Goal: Information Seeking & Learning: Learn about a topic

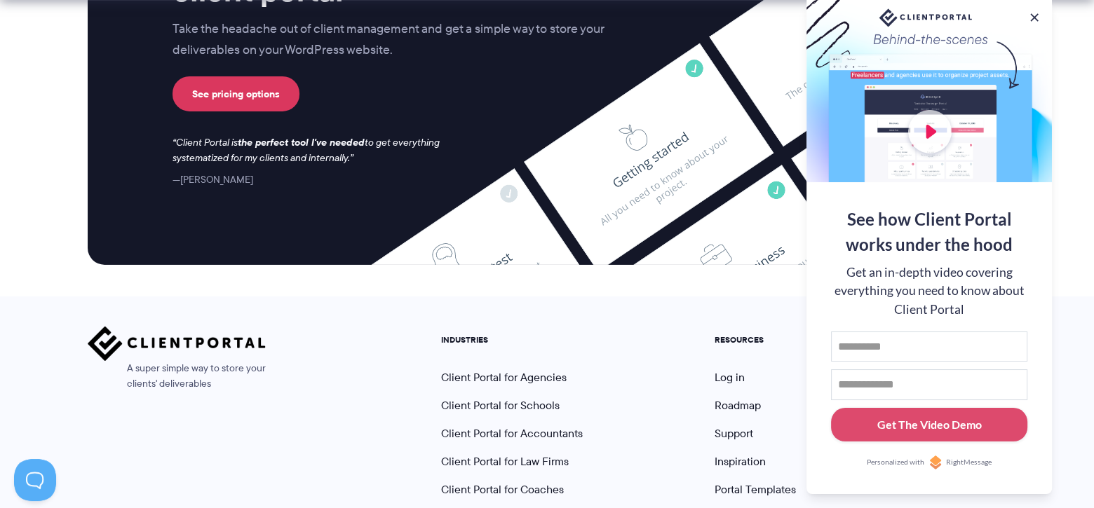
scroll to position [5923, 0]
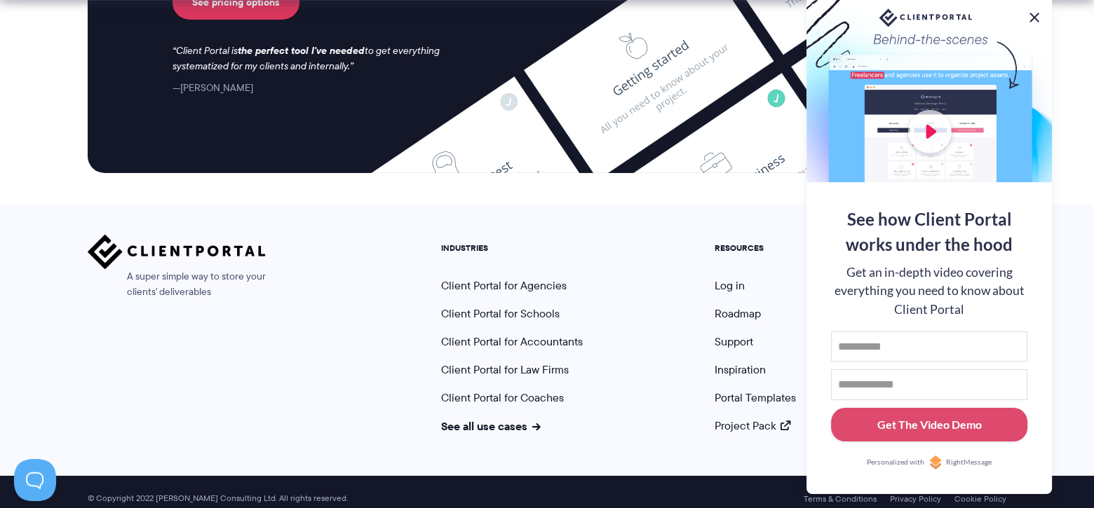
click at [1032, 17] on button at bounding box center [1034, 17] width 17 height 17
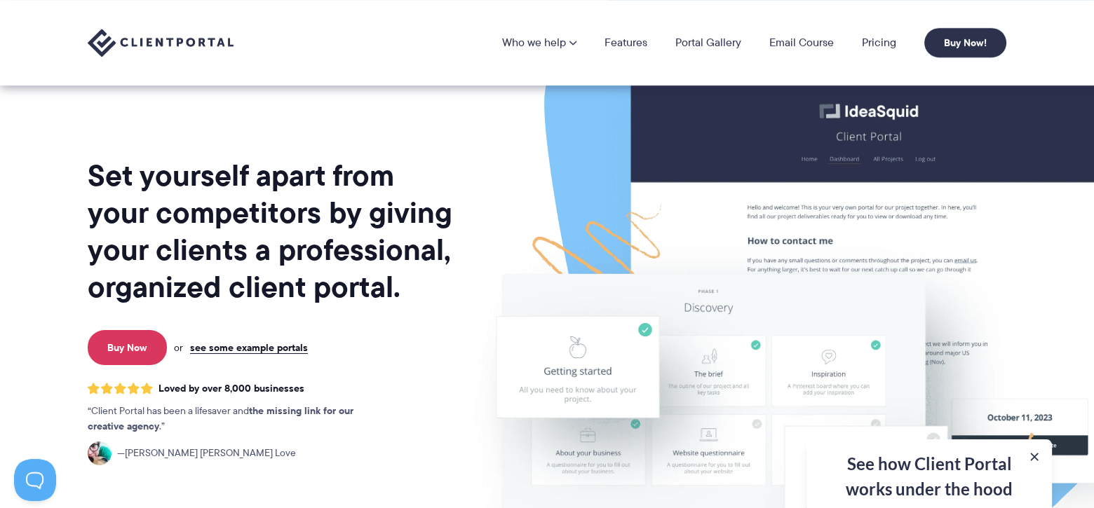
scroll to position [0, 0]
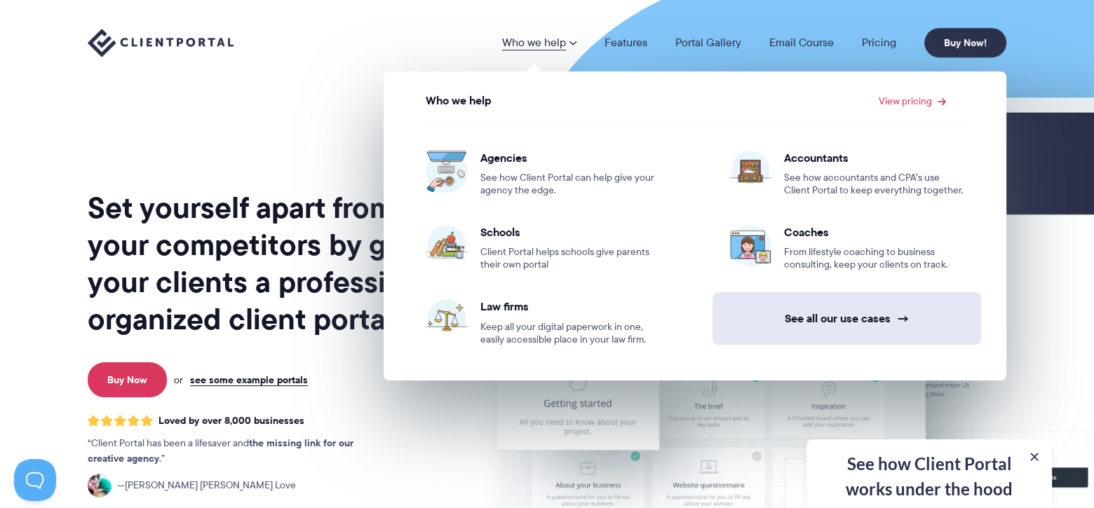
click at [820, 318] on link "See all our use cases →" at bounding box center [846, 318] width 269 height 53
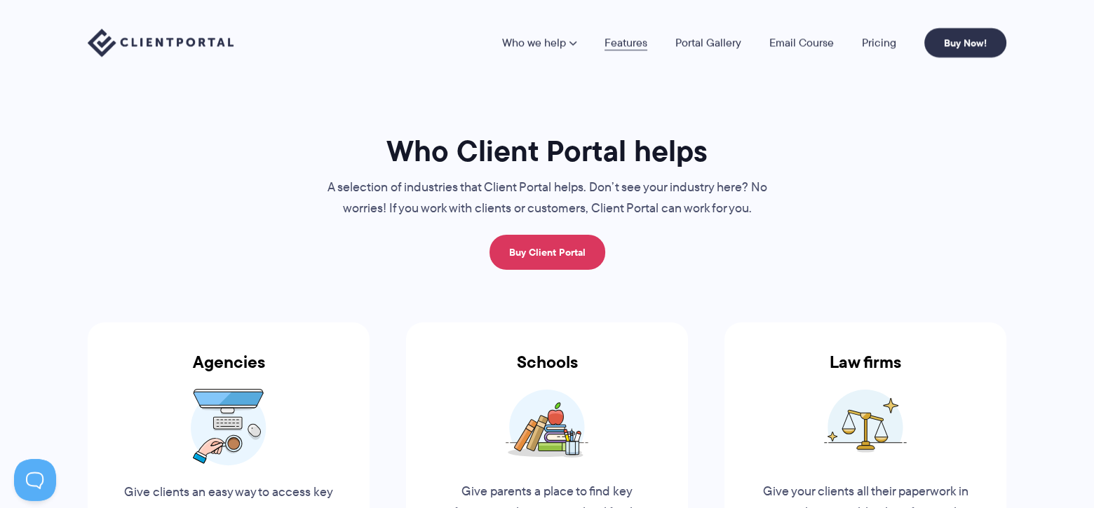
click at [624, 41] on link "Features" at bounding box center [625, 42] width 43 height 11
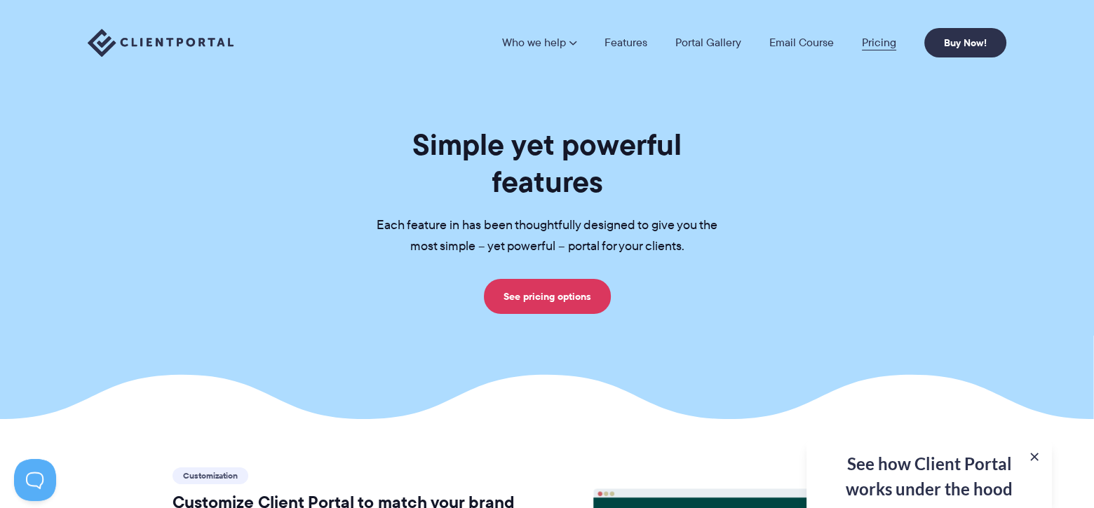
click at [878, 37] on link "Pricing" at bounding box center [879, 42] width 34 height 11
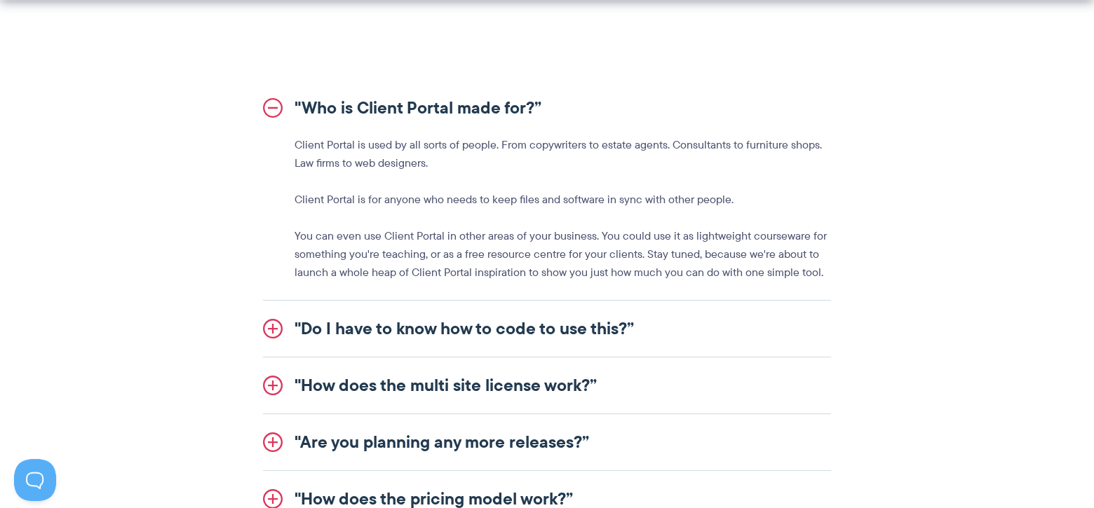
scroll to position [1729, 0]
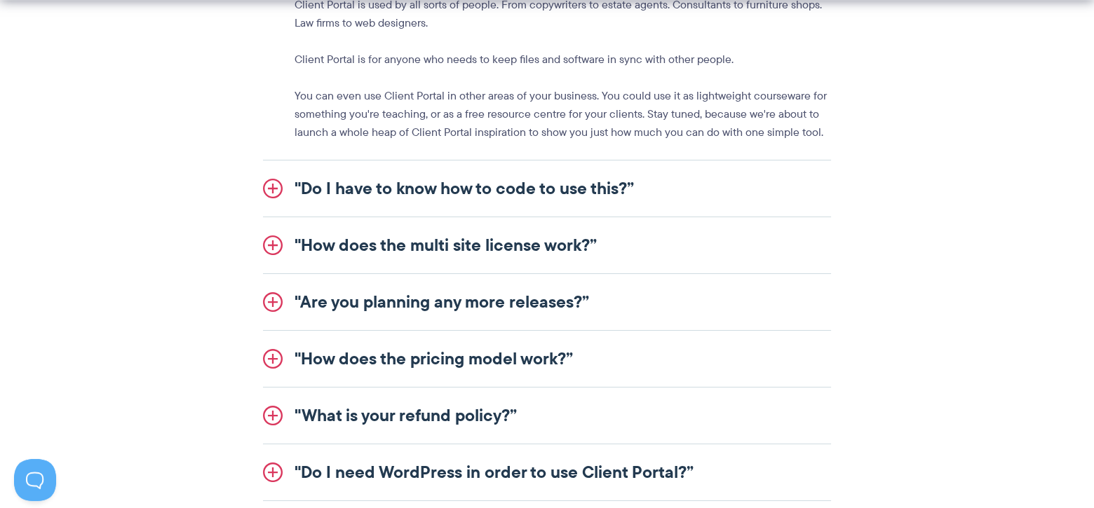
click at [464, 245] on link ""How does the multi site license work?”" at bounding box center [547, 245] width 568 height 56
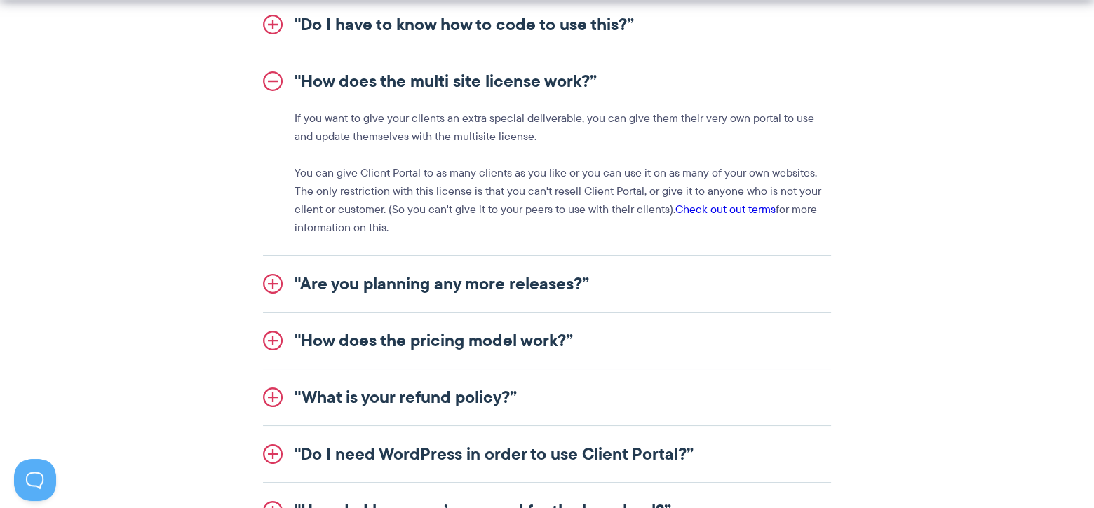
click at [389, 291] on link ""Are you planning any more releases?”" at bounding box center [547, 284] width 568 height 56
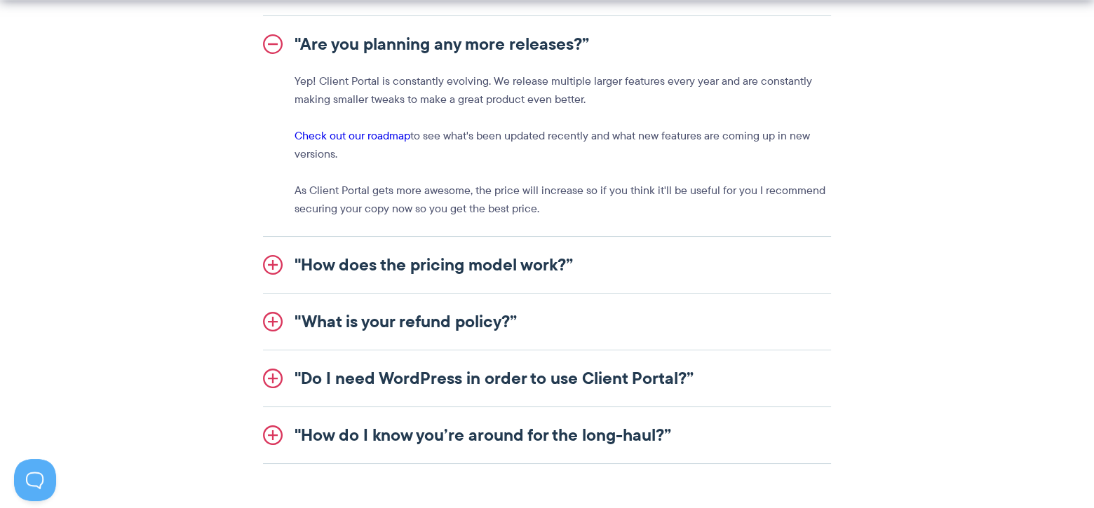
scroll to position [1869, 0]
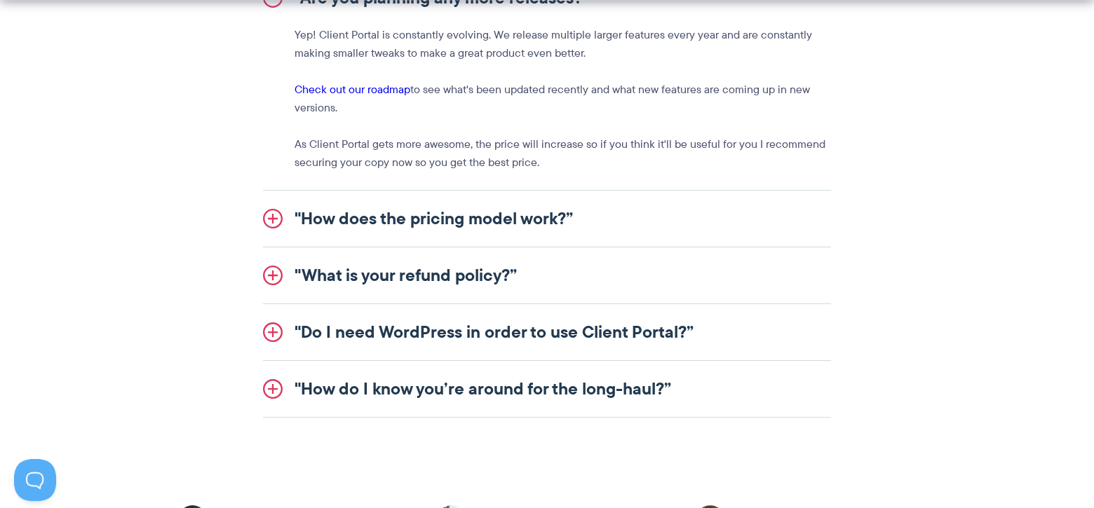
click at [466, 219] on link ""How does the pricing model work?”" at bounding box center [547, 219] width 568 height 56
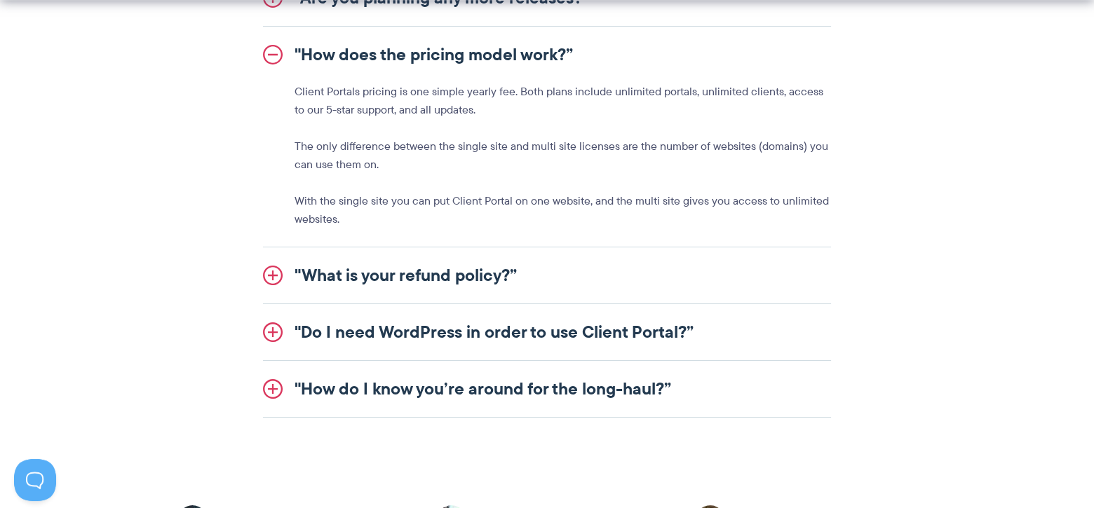
scroll to position [1916, 0]
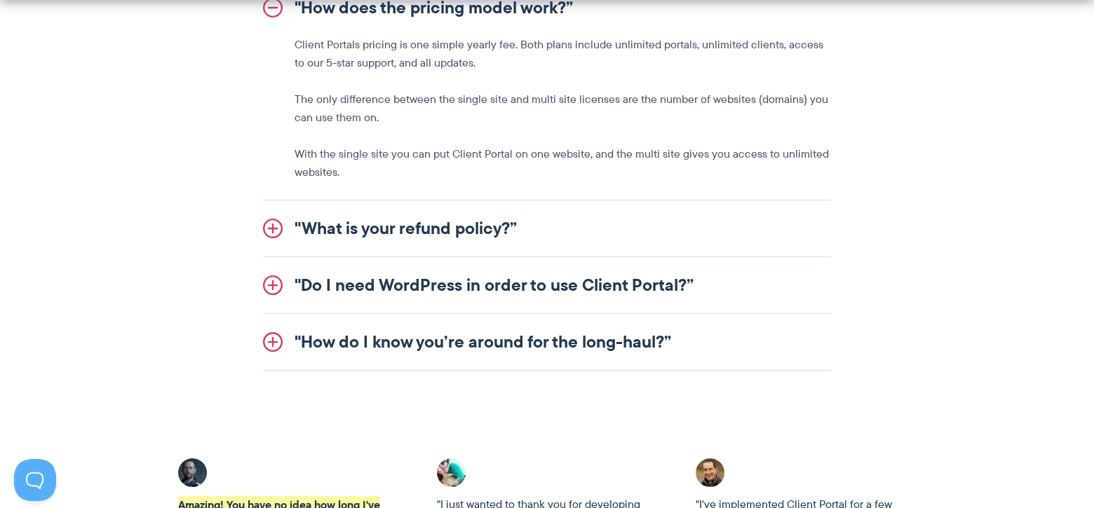
click at [391, 222] on link ""What is your refund policy?”" at bounding box center [547, 229] width 568 height 56
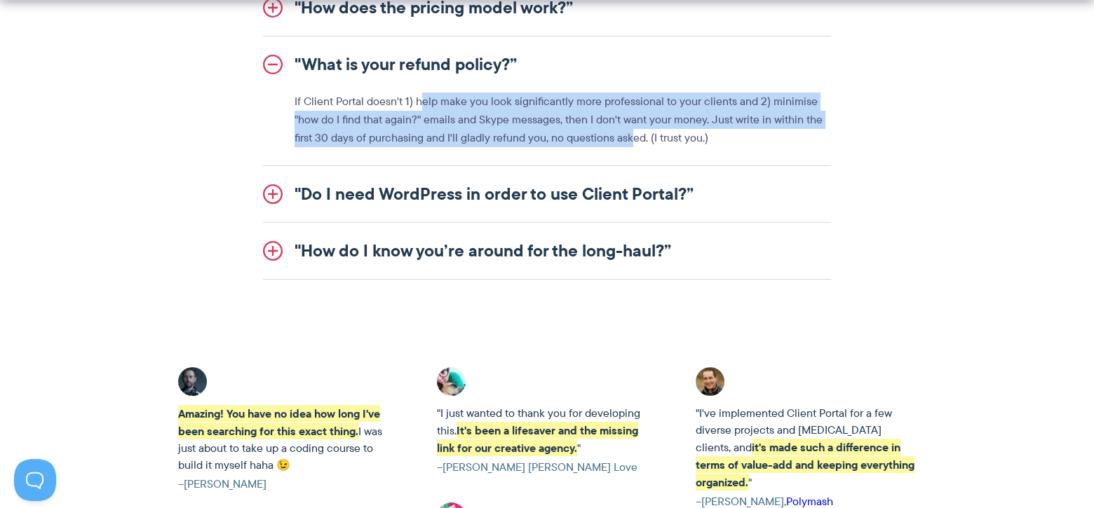
drag, startPoint x: 423, startPoint y: 101, endPoint x: 630, endPoint y: 130, distance: 209.5
click at [630, 130] on p "If Client Portal doesn't 1) help make you look significantly more professional …" at bounding box center [562, 120] width 536 height 55
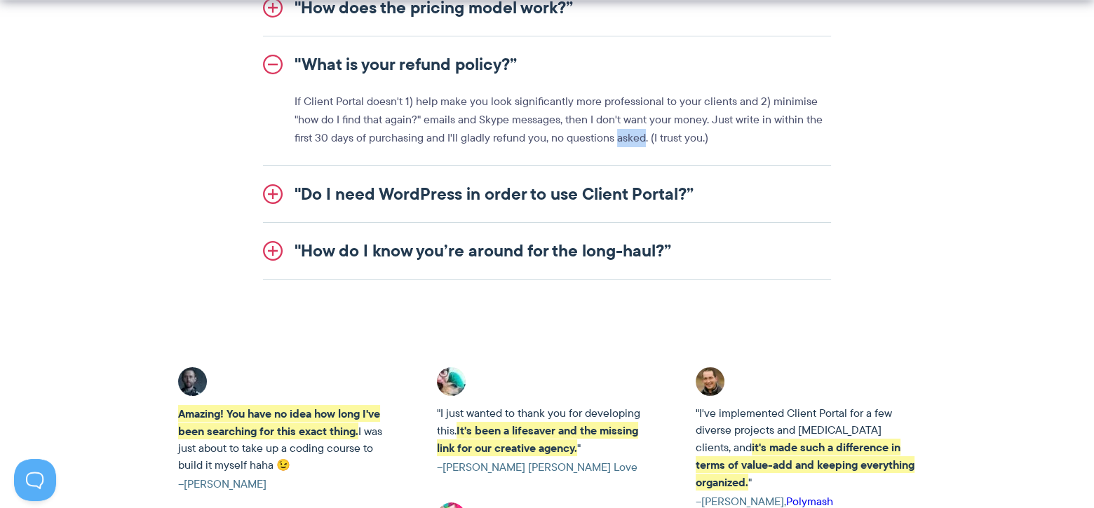
click at [630, 130] on p "If Client Portal doesn't 1) help make you look significantly more professional …" at bounding box center [562, 120] width 536 height 55
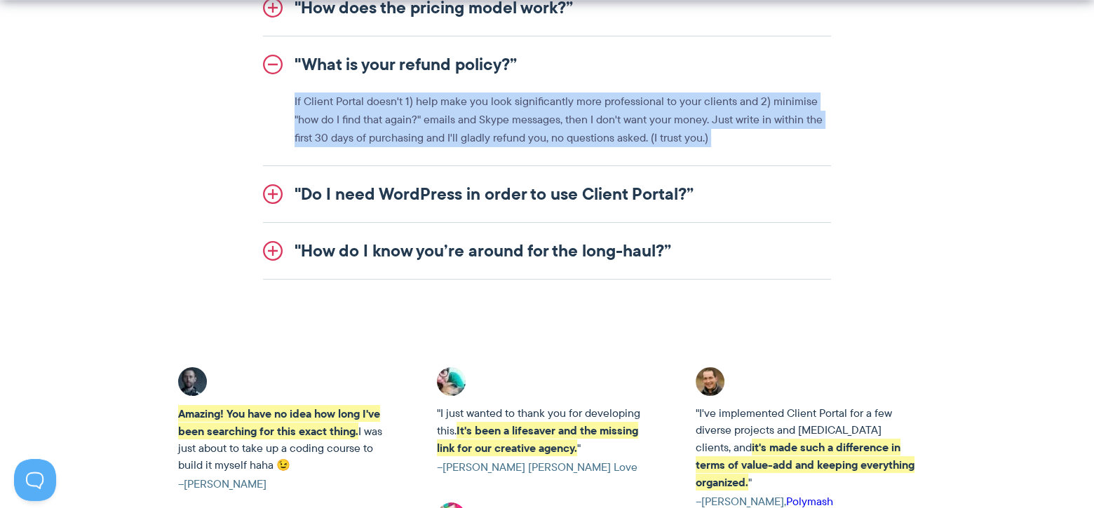
click at [630, 130] on p "If Client Portal doesn't 1) help make you look significantly more professional …" at bounding box center [562, 120] width 536 height 55
click at [500, 130] on p "If Client Portal doesn't 1) help make you look significantly more professional …" at bounding box center [562, 120] width 536 height 55
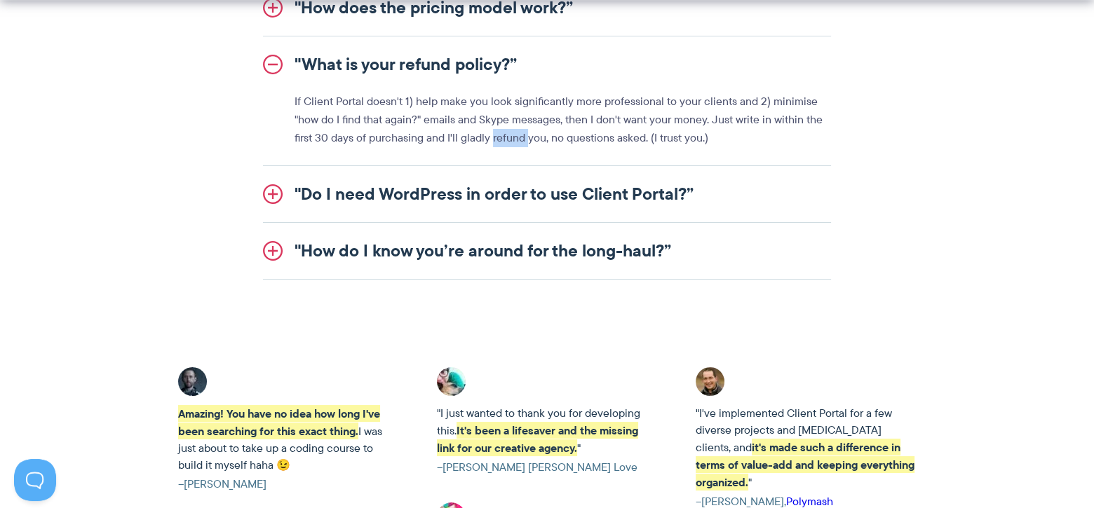
click at [500, 130] on p "If Client Portal doesn't 1) help make you look significantly more professional …" at bounding box center [562, 120] width 536 height 55
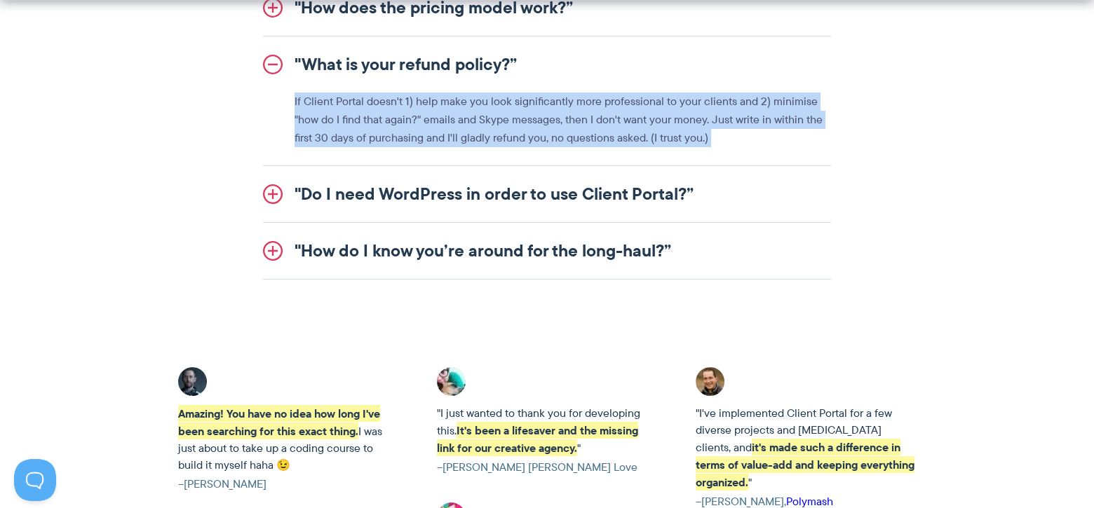
click at [500, 130] on p "If Client Portal doesn't 1) help make you look significantly more professional …" at bounding box center [562, 120] width 536 height 55
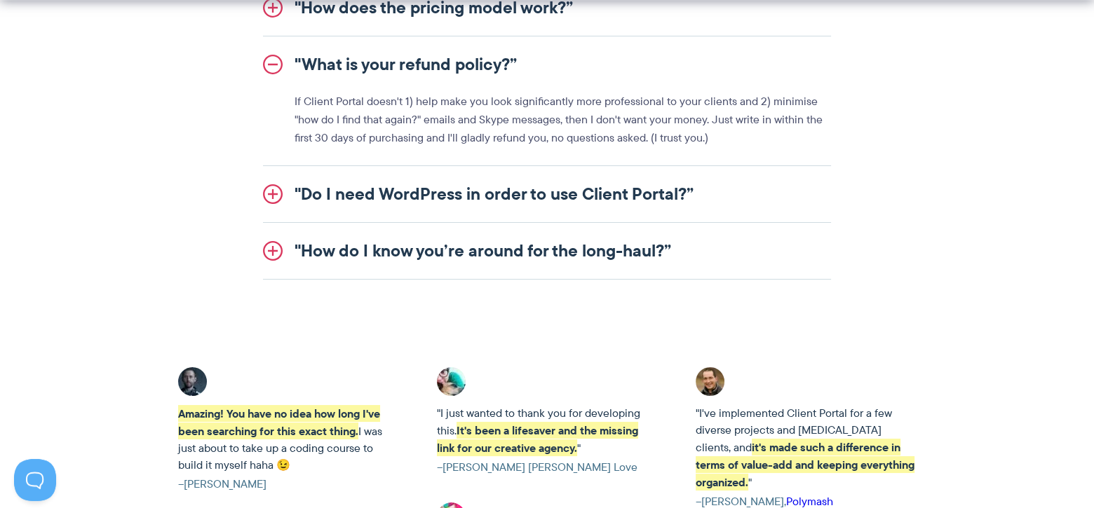
click at [440, 186] on link ""Do I need WordPress in order to use Client Portal?”" at bounding box center [547, 194] width 568 height 56
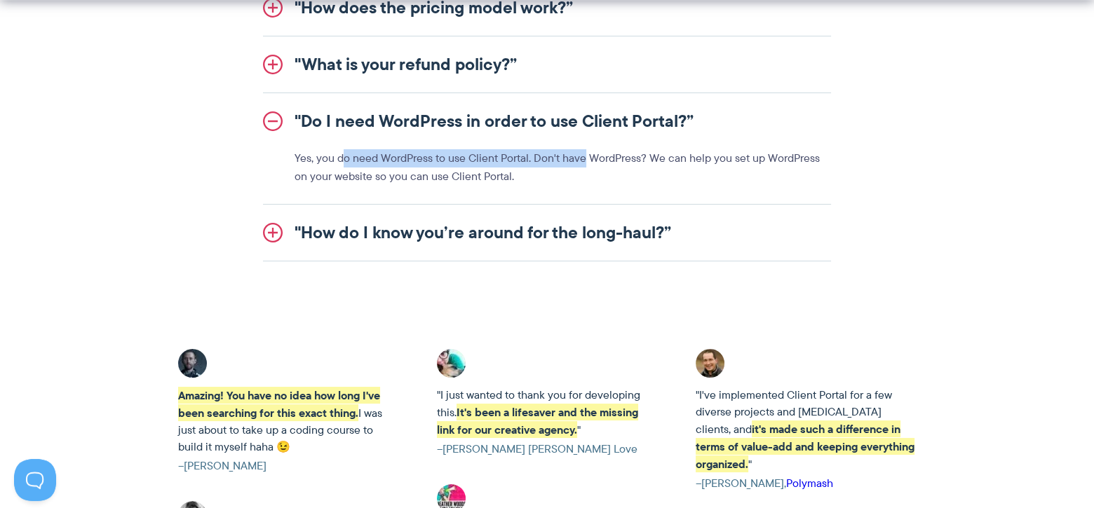
drag, startPoint x: 344, startPoint y: 157, endPoint x: 582, endPoint y: 163, distance: 238.5
click at [582, 163] on p "Yes, you do need WordPress to use Client Portal. Don't have WordPress? We can h…" at bounding box center [562, 167] width 536 height 36
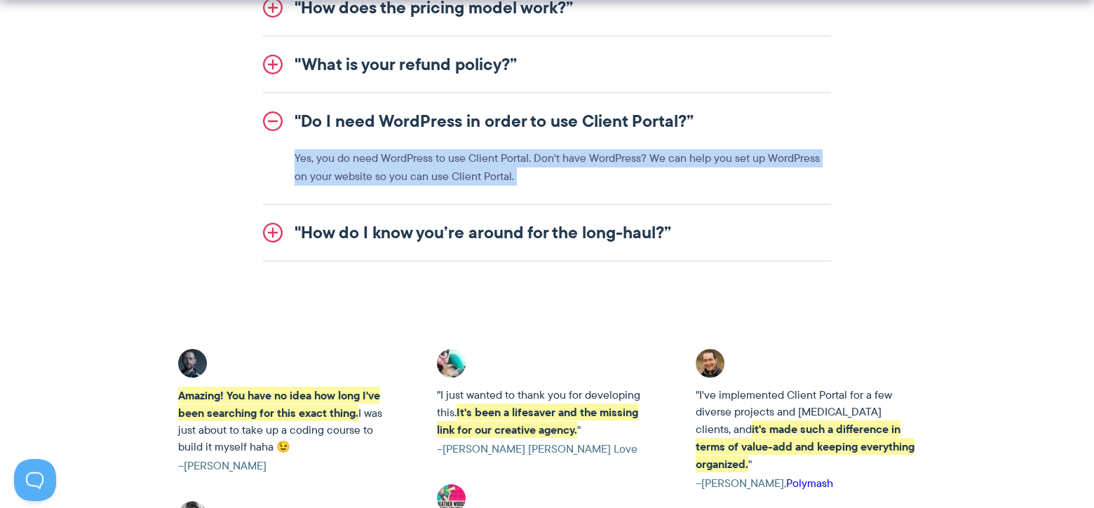
click at [582, 163] on p "Yes, you do need WordPress to use Client Portal. Don't have WordPress? We can h…" at bounding box center [562, 167] width 536 height 36
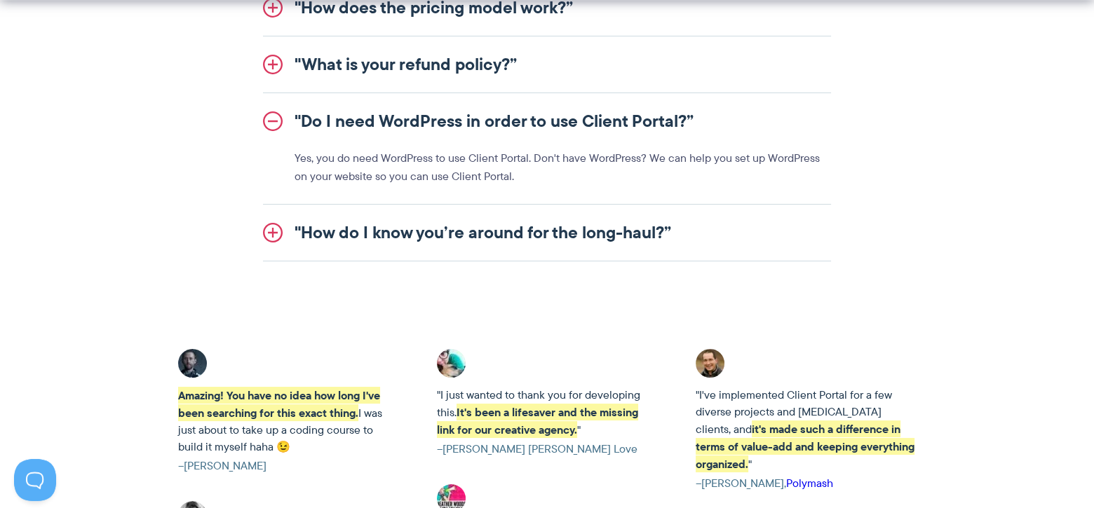
click at [468, 163] on p "Yes, you do need WordPress to use Client Portal. Don't have WordPress? We can h…" at bounding box center [562, 167] width 536 height 36
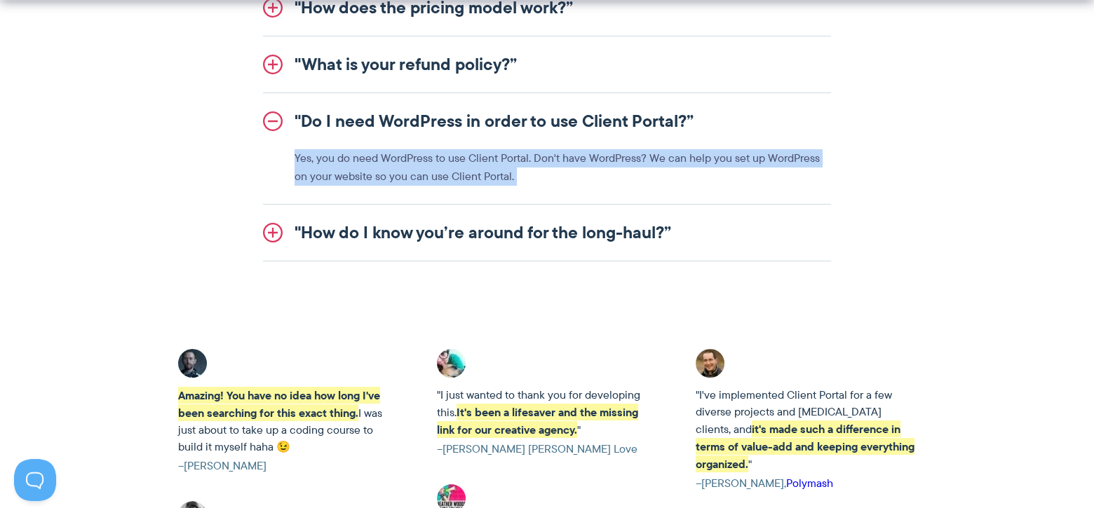
click at [468, 163] on p "Yes, you do need WordPress to use Client Portal. Don't have WordPress? We can h…" at bounding box center [562, 167] width 536 height 36
click at [422, 173] on p "Yes, you do need WordPress to use Client Portal. Don't have WordPress? We can h…" at bounding box center [562, 167] width 536 height 36
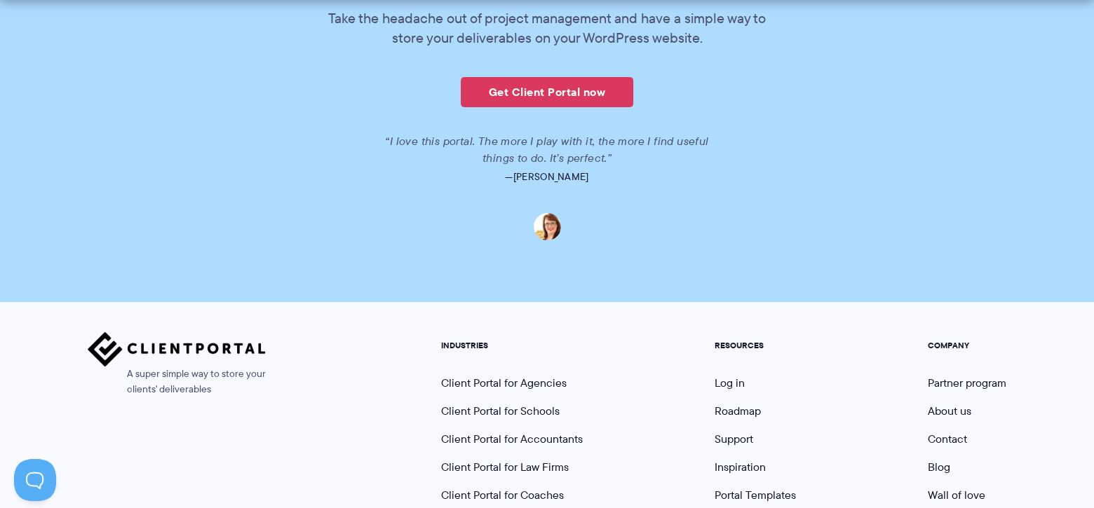
scroll to position [3445, 0]
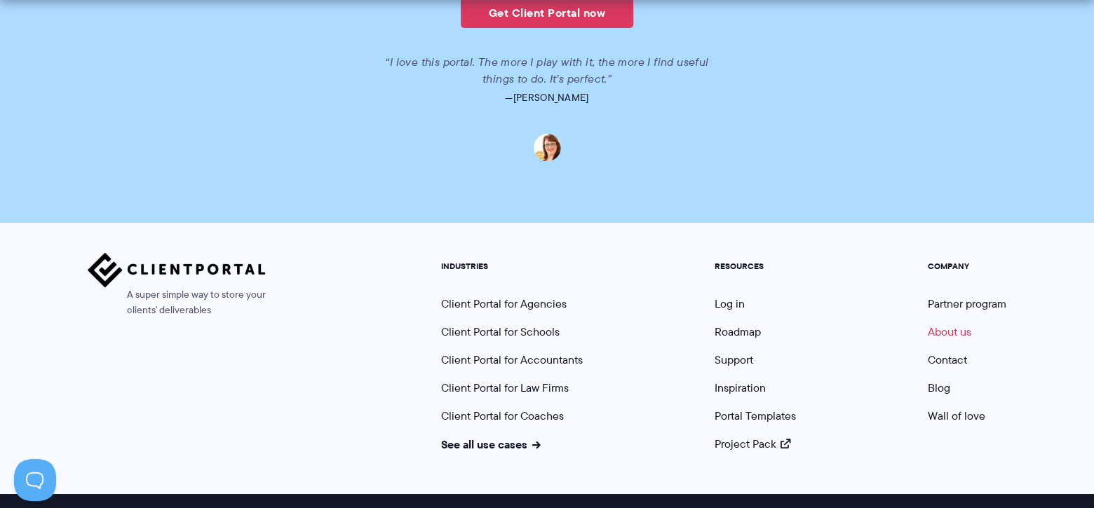
click at [939, 324] on link "About us" at bounding box center [949, 332] width 43 height 16
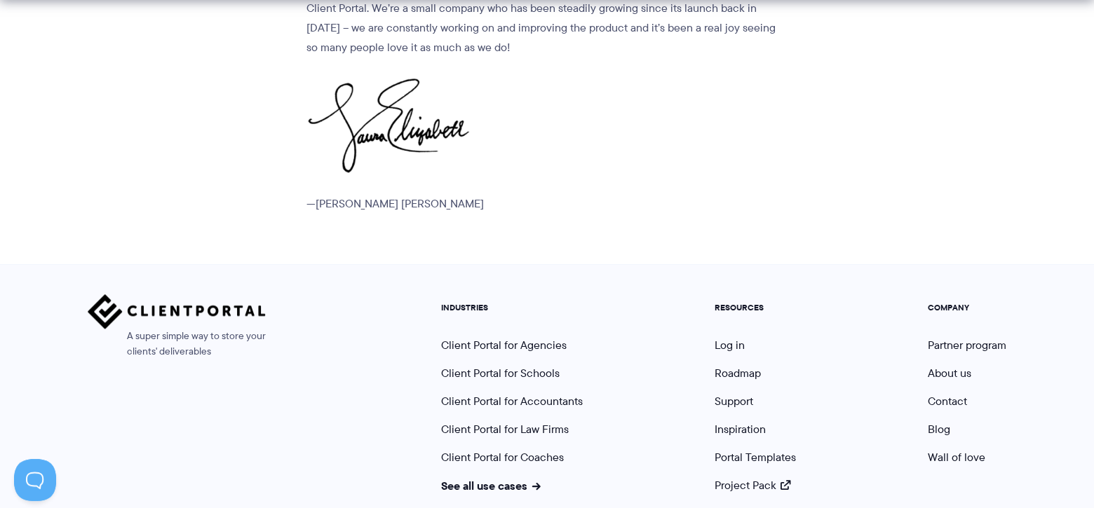
scroll to position [1890, 0]
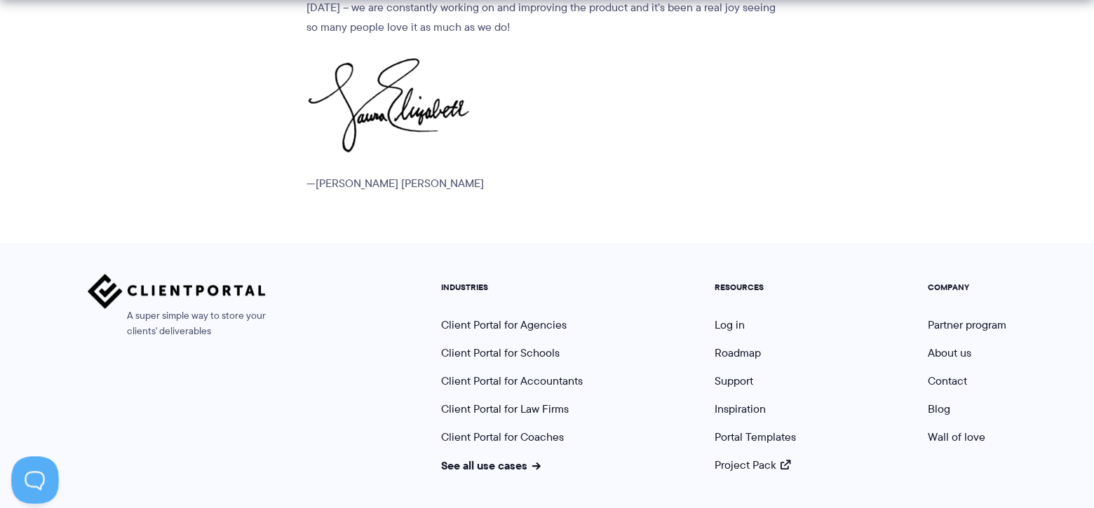
click at [20, 489] on button at bounding box center [32, 477] width 42 height 42
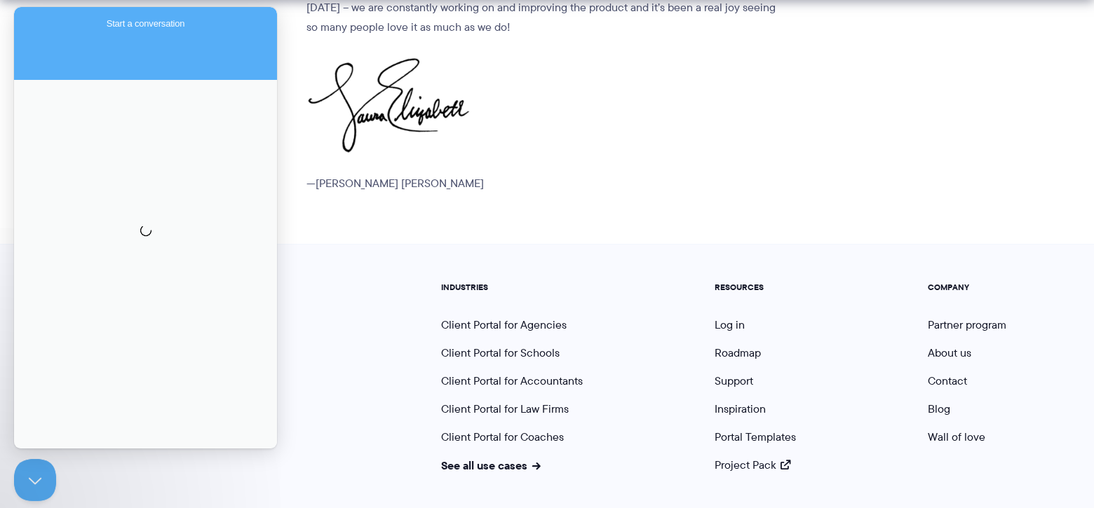
scroll to position [0, 0]
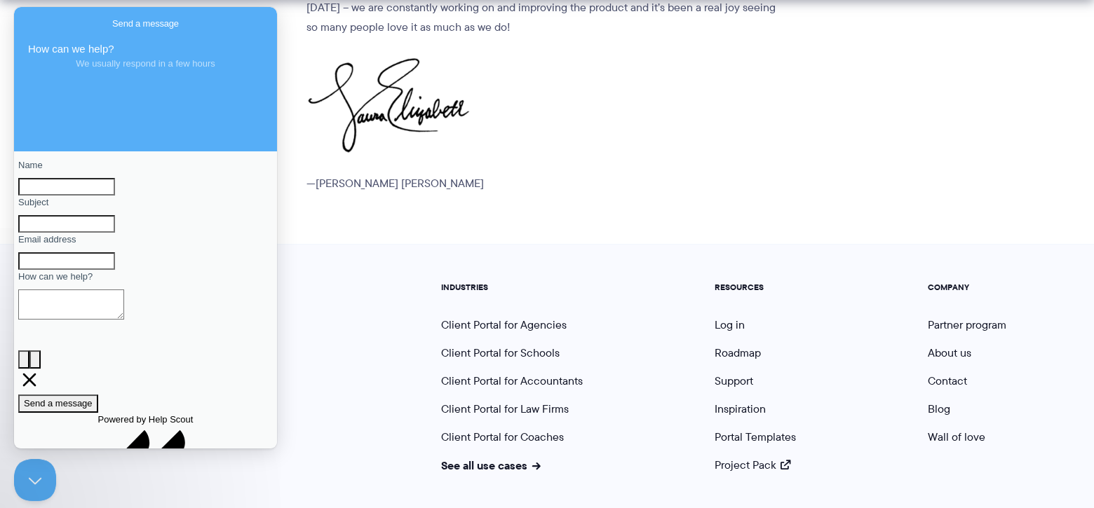
click at [115, 196] on input "Name" at bounding box center [66, 187] width 97 height 18
click at [340, 244] on div "A super simple way to store your clients' deliverables INDUSTRIES Client Portal…" at bounding box center [547, 379] width 1094 height 271
click at [736, 373] on link "Support" at bounding box center [733, 381] width 39 height 16
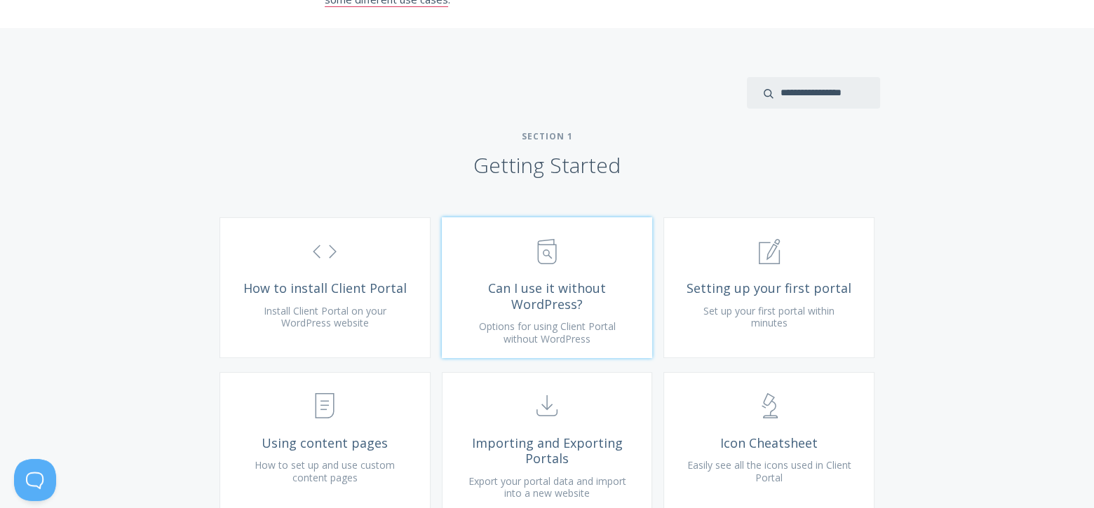
scroll to position [421, 0]
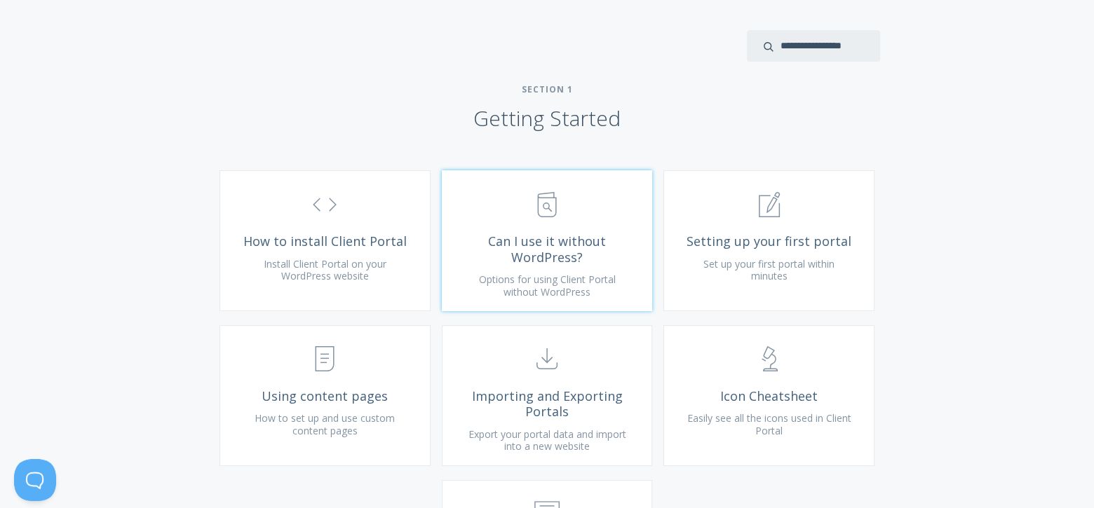
click at [585, 265] on span "Can I use it without WordPress?" at bounding box center [547, 249] width 168 height 32
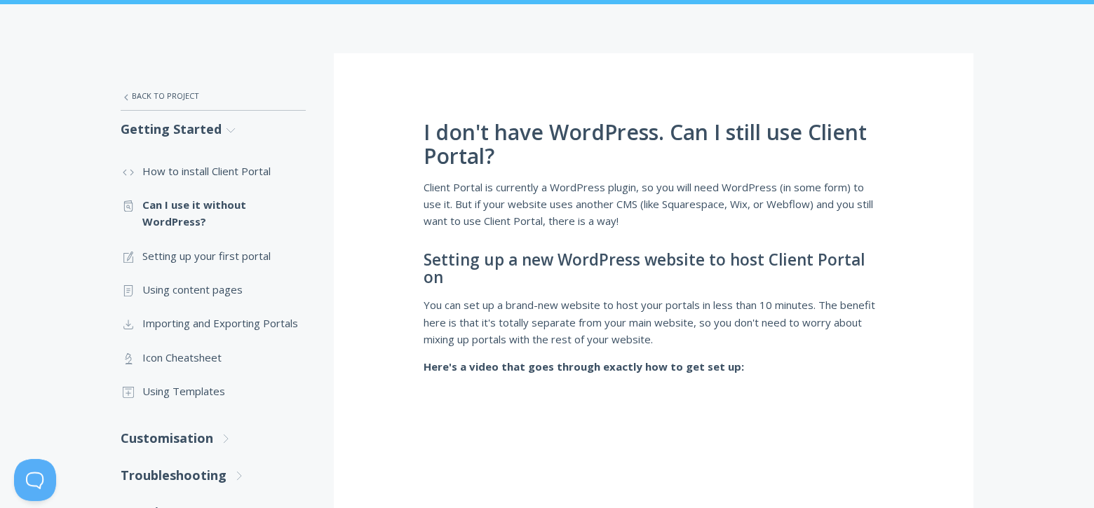
scroll to position [280, 0]
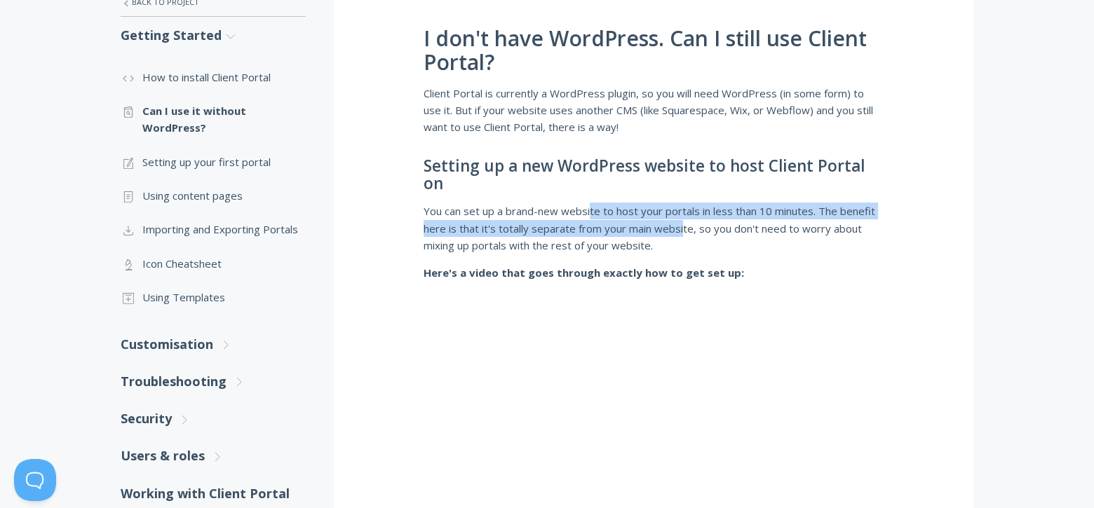
drag, startPoint x: 595, startPoint y: 195, endPoint x: 684, endPoint y: 213, distance: 90.9
click at [684, 213] on p "You can set up a brand-new website to host your portals in less than 10 minutes…" at bounding box center [653, 228] width 460 height 51
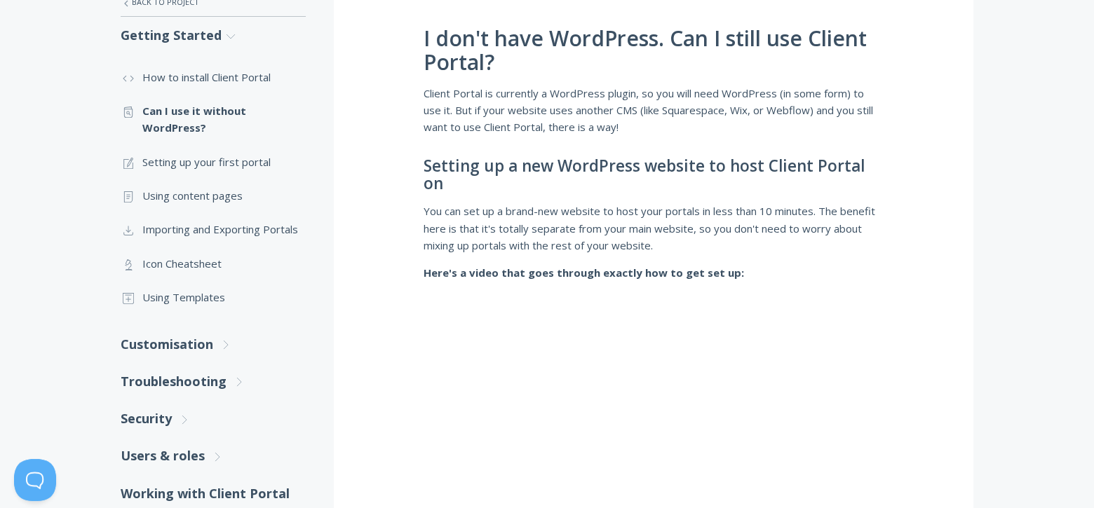
click at [562, 203] on p "You can set up a brand-new website to host your portals in less than 10 minutes…" at bounding box center [653, 228] width 460 height 51
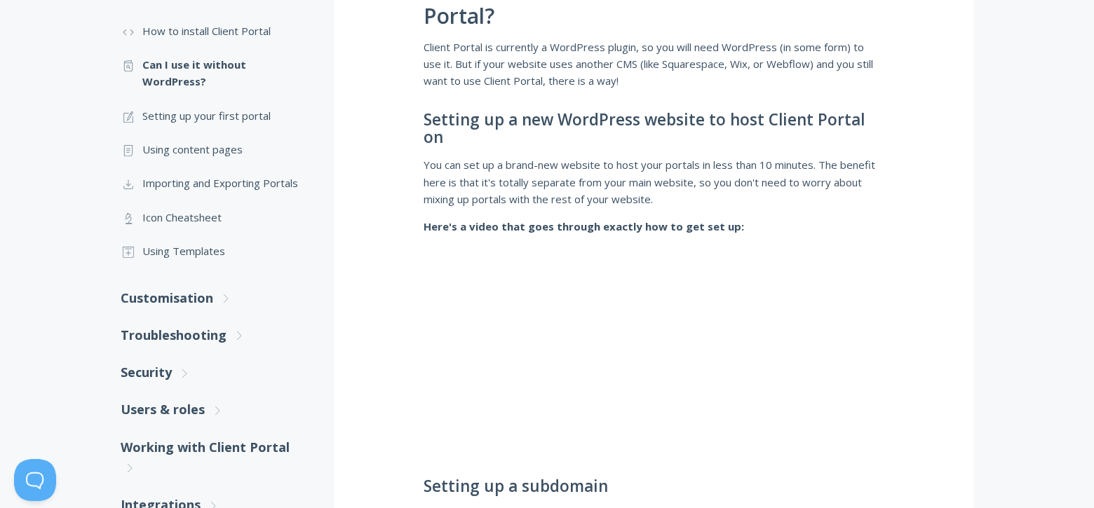
scroll to position [93, 0]
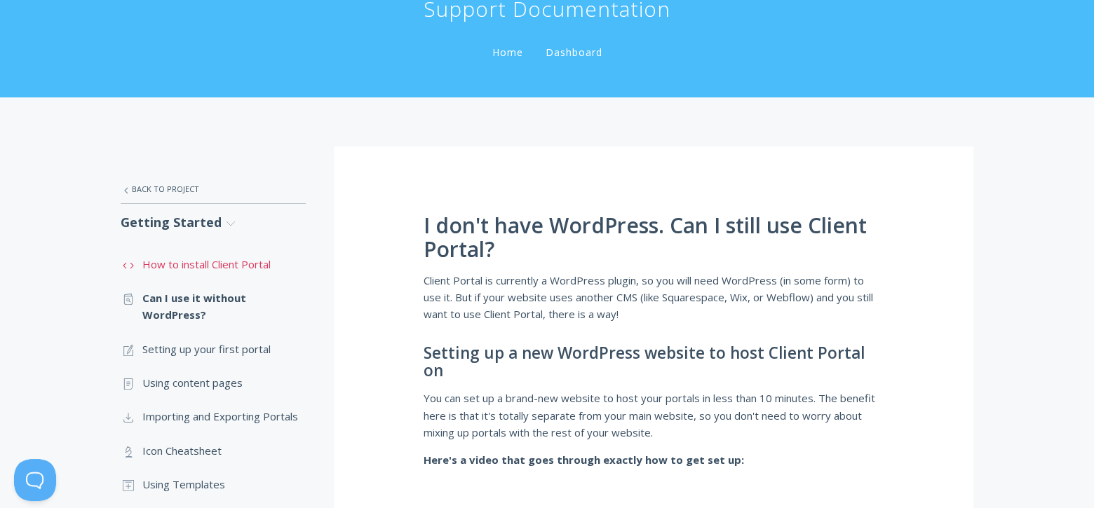
click at [247, 259] on link ".st0{fill:none;stroke:#000000;stroke-width:2;stroke-miterlimit:10;} Untitled-16…" at bounding box center [213, 264] width 185 height 34
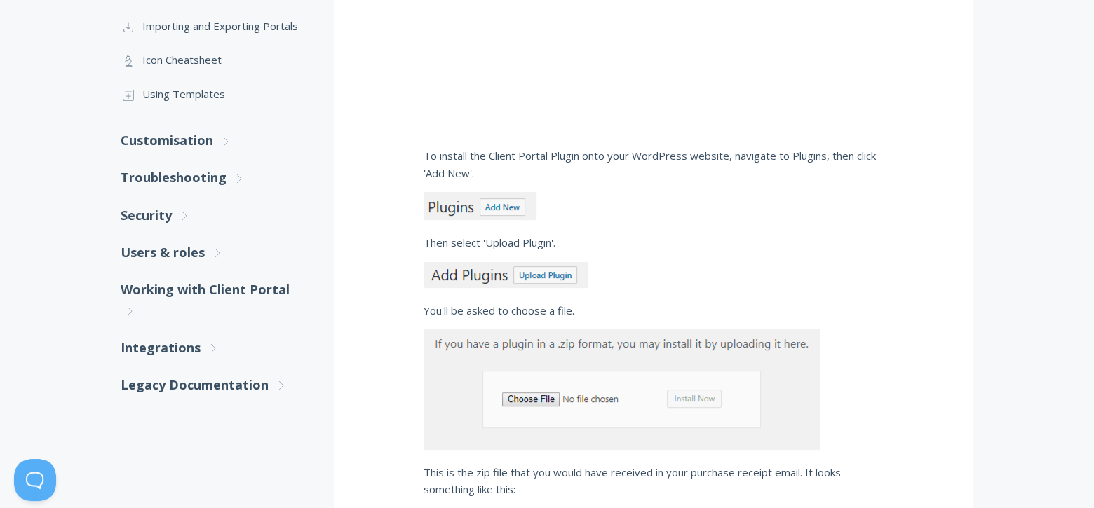
scroll to position [701, 0]
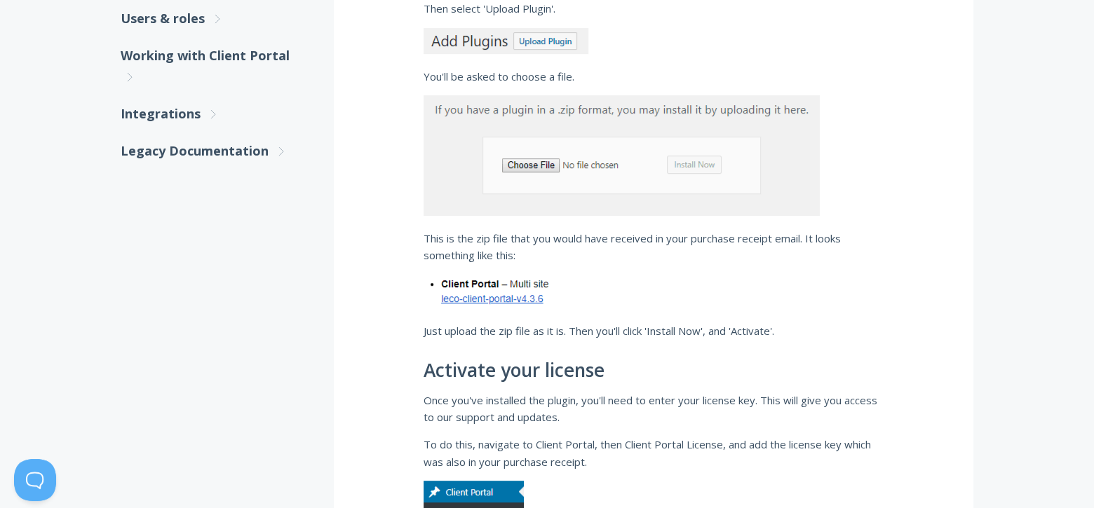
click at [475, 295] on img at bounding box center [491, 292] width 136 height 34
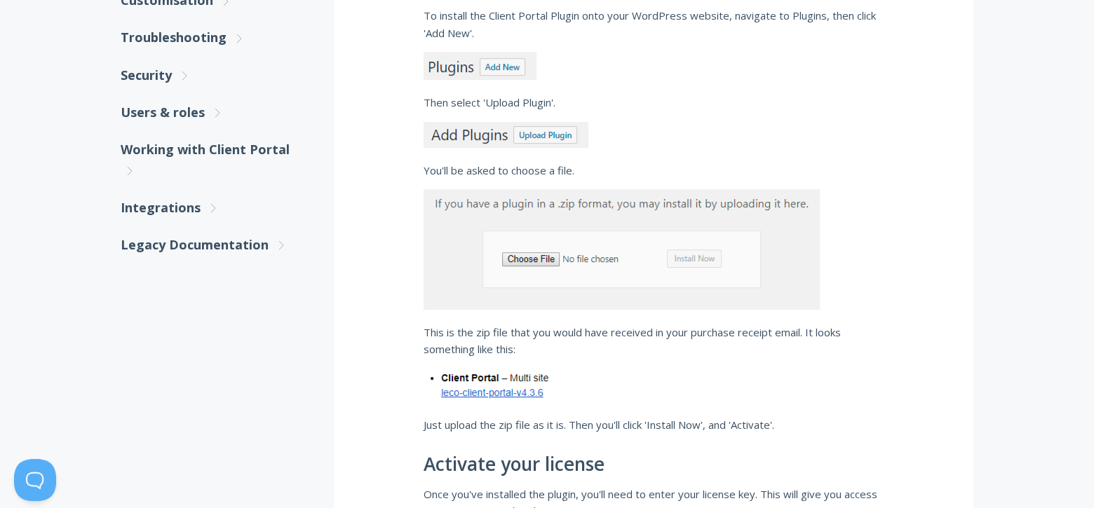
scroll to position [747, 0]
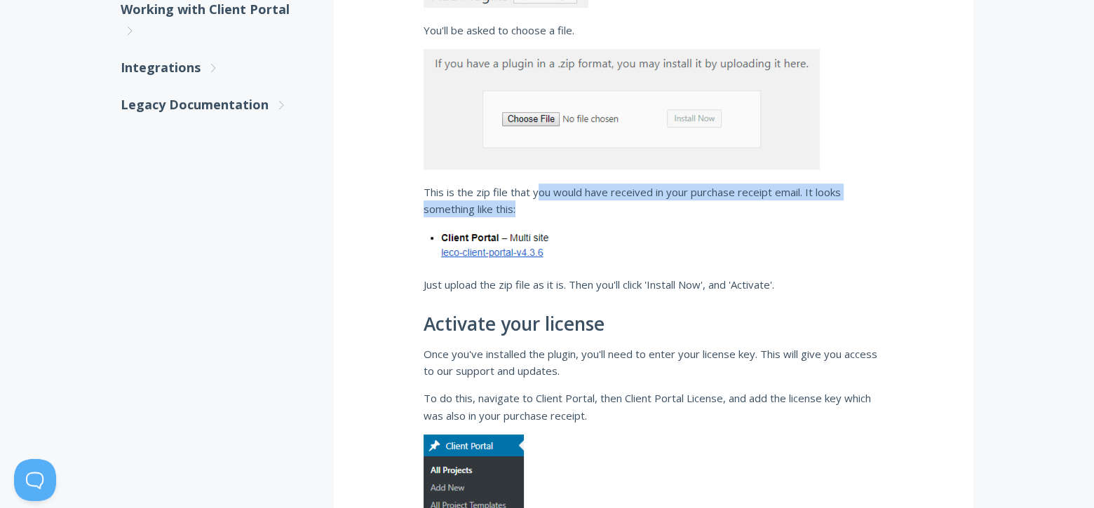
drag, startPoint x: 576, startPoint y: 196, endPoint x: 654, endPoint y: 210, distance: 79.0
click at [654, 210] on p "This is the zip file that you would have received in your purchase receipt emai…" at bounding box center [653, 201] width 460 height 34
click at [590, 196] on p "This is the zip file that you would have received in your purchase receipt emai…" at bounding box center [653, 201] width 460 height 34
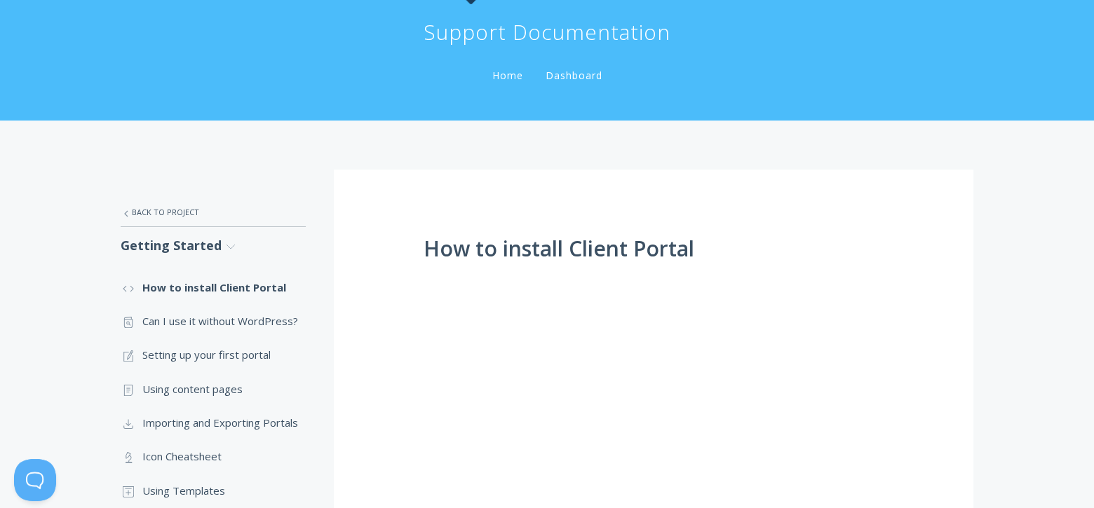
scroll to position [0, 0]
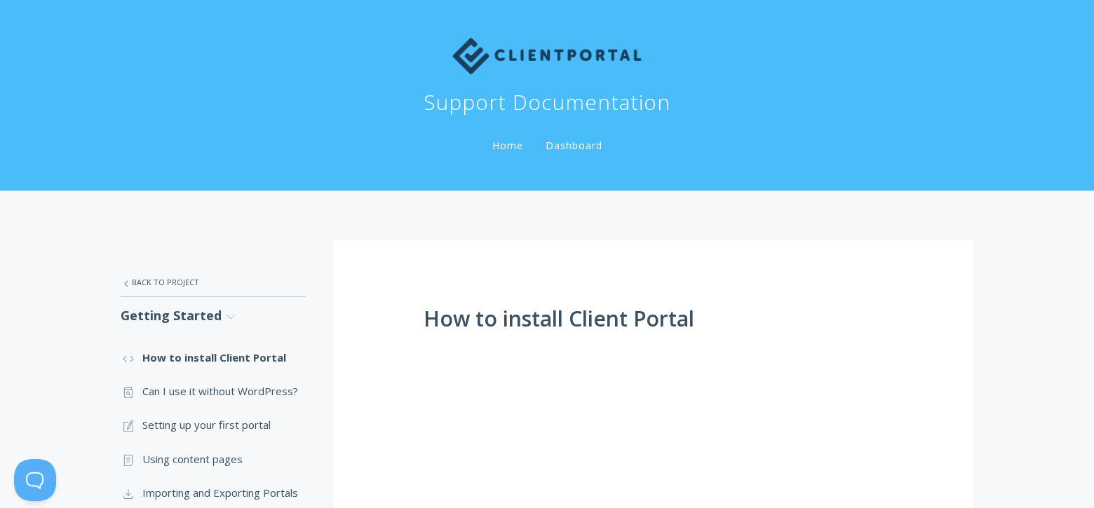
click at [526, 51] on img at bounding box center [546, 56] width 189 height 36
click at [475, 52] on img at bounding box center [546, 56] width 189 height 36
click at [583, 144] on link "Dashboard" at bounding box center [574, 145] width 62 height 13
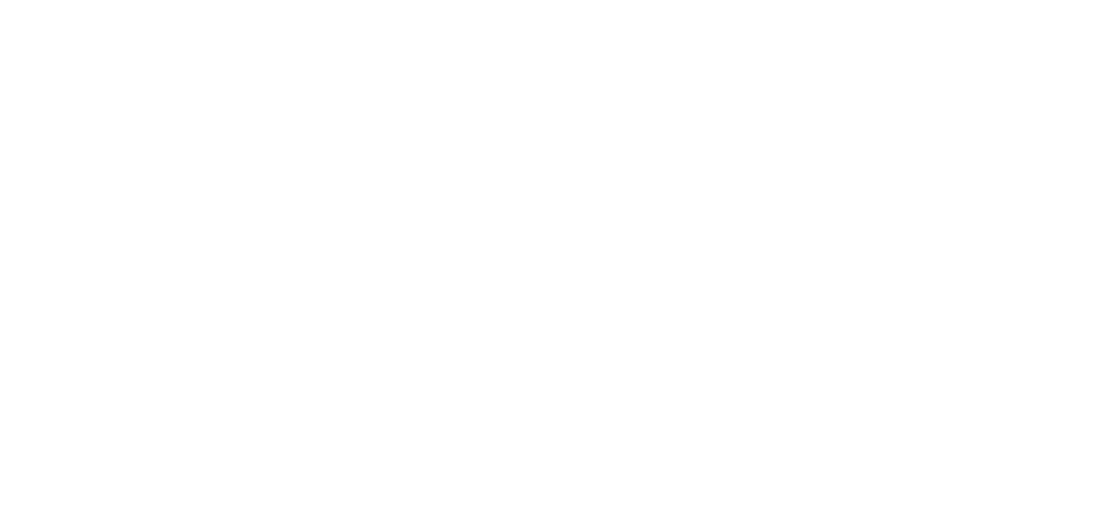
scroll to position [1890, 0]
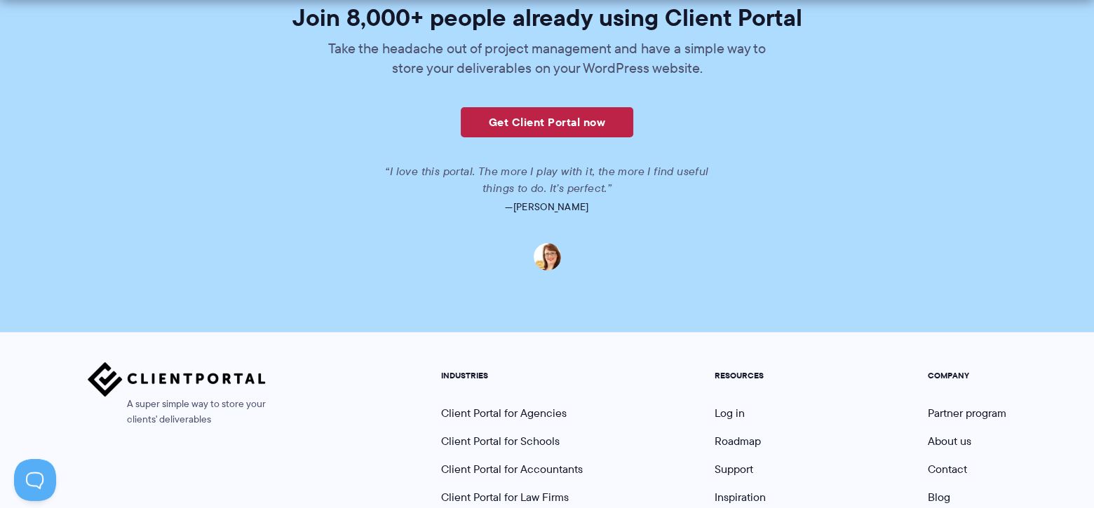
scroll to position [3211, 0]
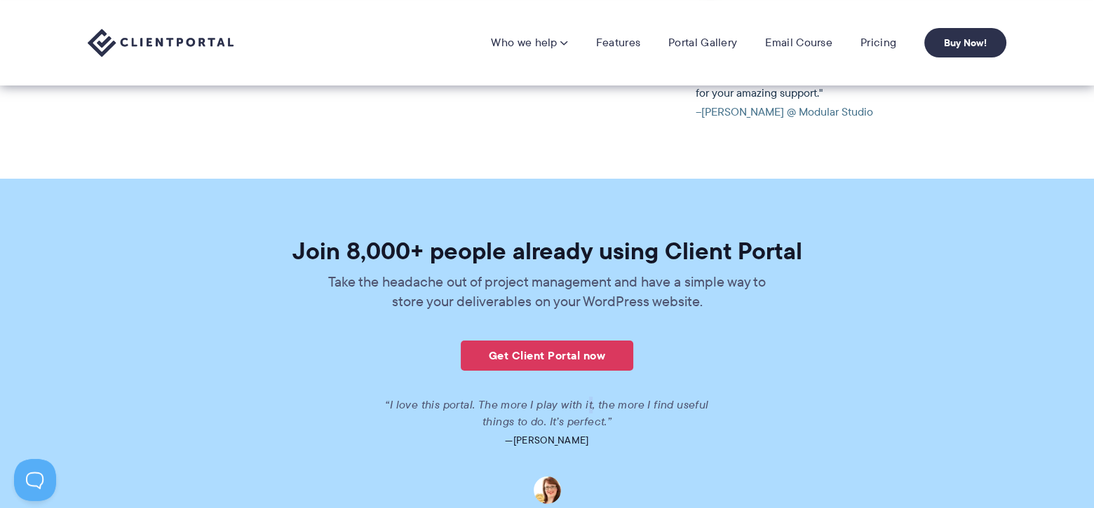
click at [569, 342] on div "Join 8,000+ people already using Client Portal Take the headache out of project…" at bounding box center [547, 371] width 808 height 265
click at [569, 341] on link "Get Client Portal now" at bounding box center [547, 356] width 172 height 30
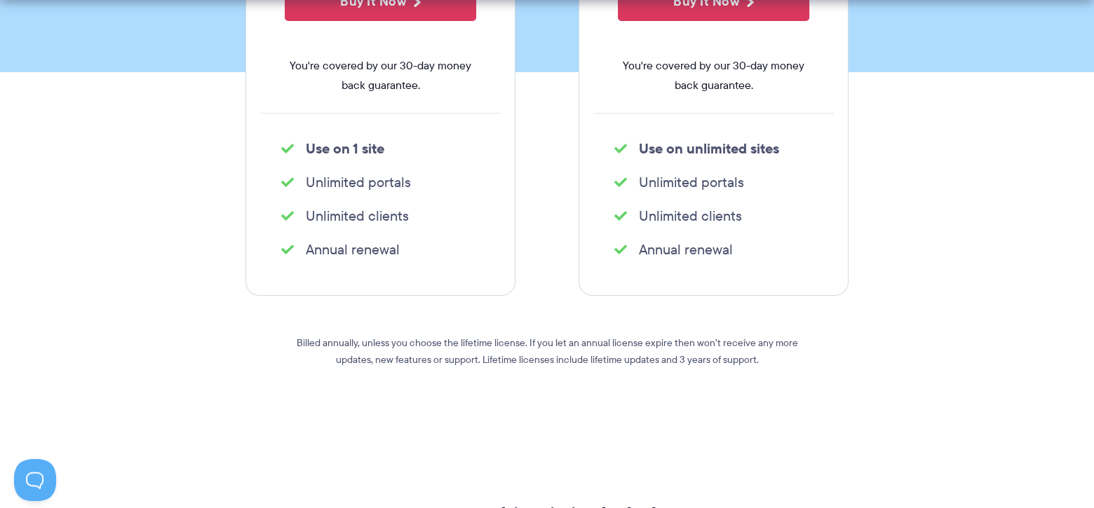
scroll to position [561, 0]
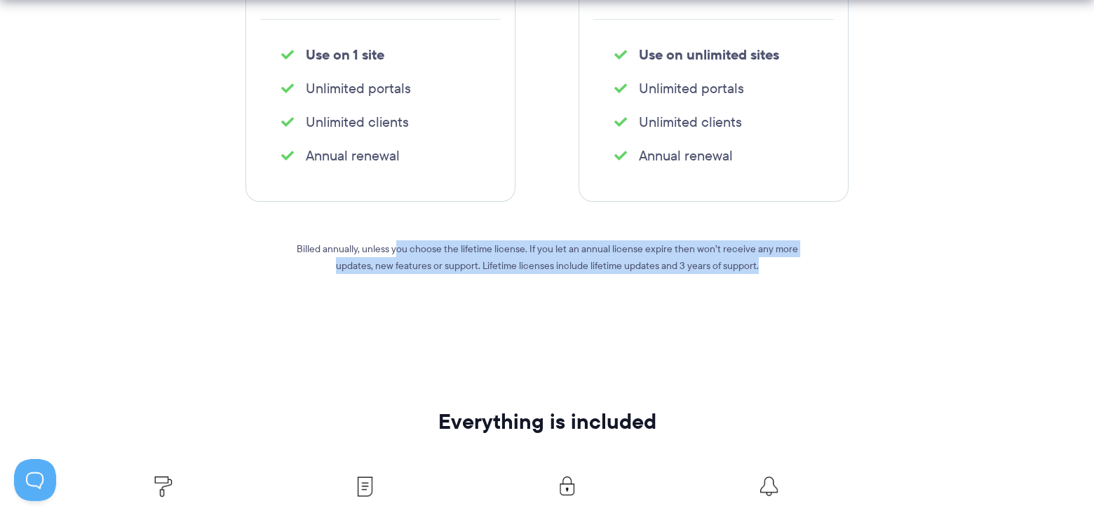
drag, startPoint x: 400, startPoint y: 247, endPoint x: 795, endPoint y: 271, distance: 396.2
click at [795, 271] on p "Billed annually, unless you choose the lifetime license. If you let an annual l…" at bounding box center [546, 257] width 505 height 34
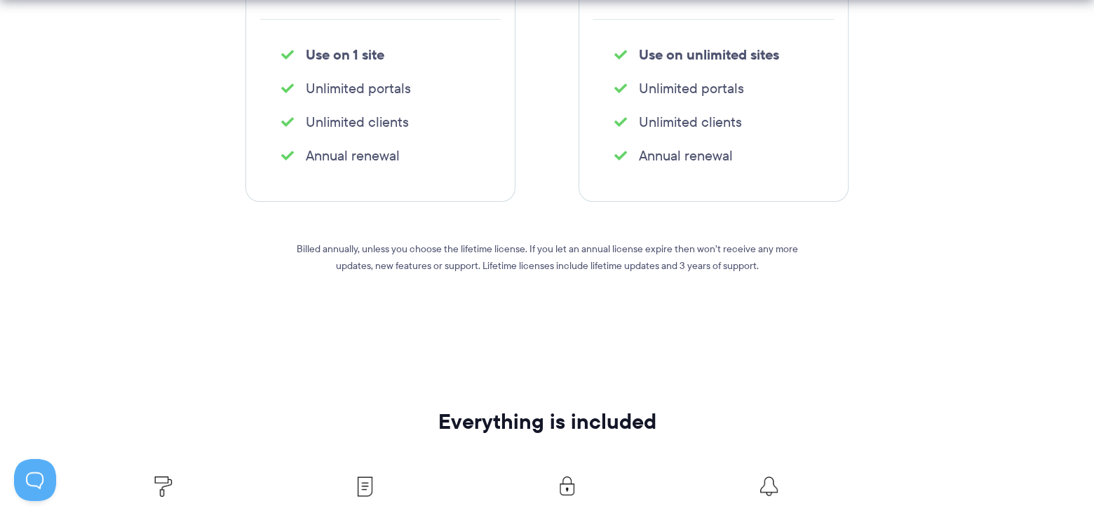
click at [795, 271] on p "Billed annually, unless you choose the lifetime license. If you let an annual l…" at bounding box center [546, 257] width 505 height 34
click at [716, 238] on div "Billed annually, unless you choose the lifetime license. If you let an annual l…" at bounding box center [546, 266] width 505 height 72
click at [720, 252] on p "Billed annually, unless you choose the lifetime license. If you let an annual l…" at bounding box center [546, 257] width 505 height 34
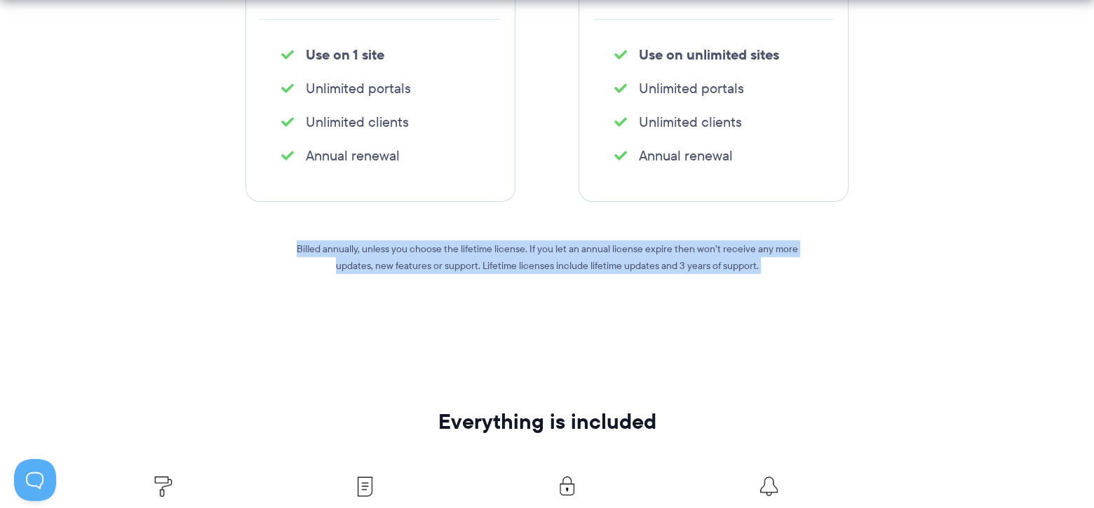
click at [720, 252] on p "Billed annually, unless you choose the lifetime license. If you let an annual l…" at bounding box center [546, 257] width 505 height 34
click at [414, 254] on p "Billed annually, unless you choose the lifetime license. If you let an annual l…" at bounding box center [546, 257] width 505 height 34
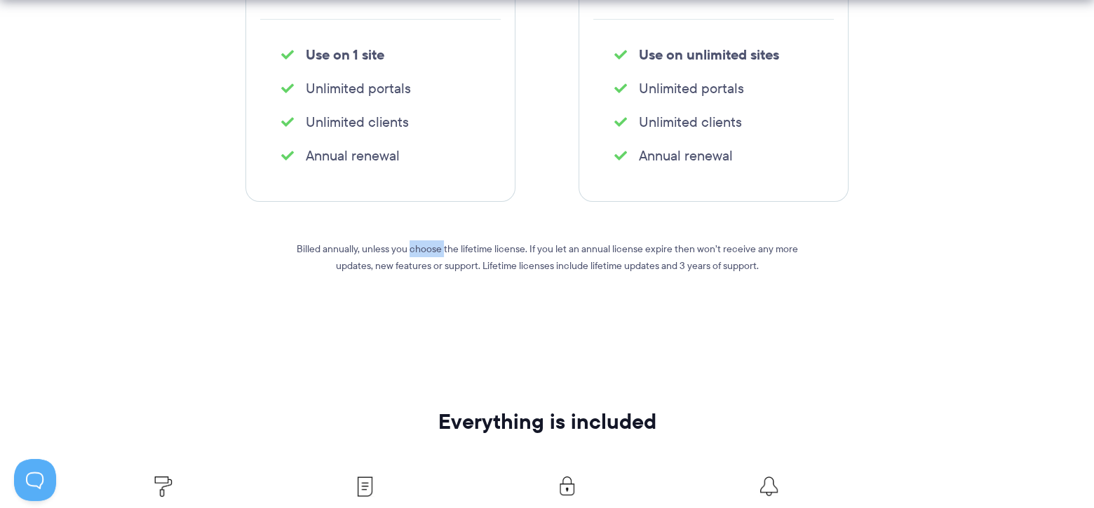
click at [414, 254] on p "Billed annually, unless you choose the lifetime license. If you let an annual l…" at bounding box center [546, 257] width 505 height 34
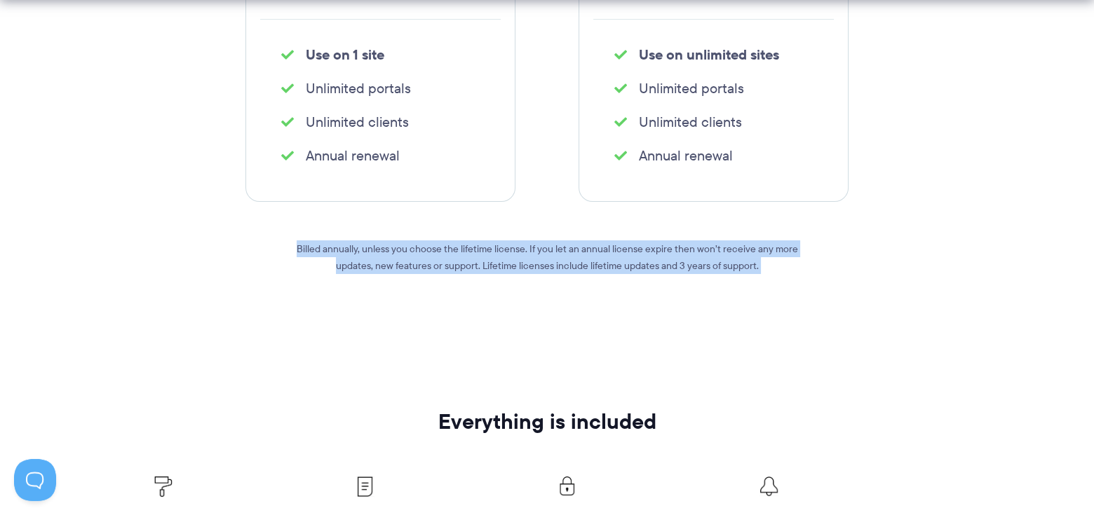
click at [414, 254] on p "Billed annually, unless you choose the lifetime license. If you let an annual l…" at bounding box center [546, 257] width 505 height 34
click at [517, 252] on p "Billed annually, unless you choose the lifetime license. If you let an annual l…" at bounding box center [546, 257] width 505 height 34
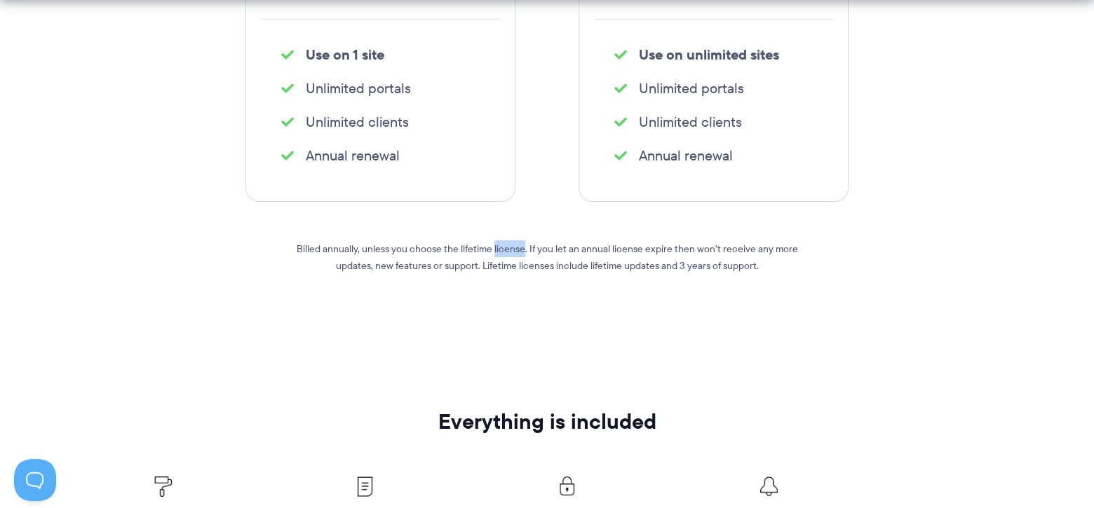
click at [517, 252] on p "Billed annually, unless you choose the lifetime license. If you let an annual l…" at bounding box center [546, 257] width 505 height 34
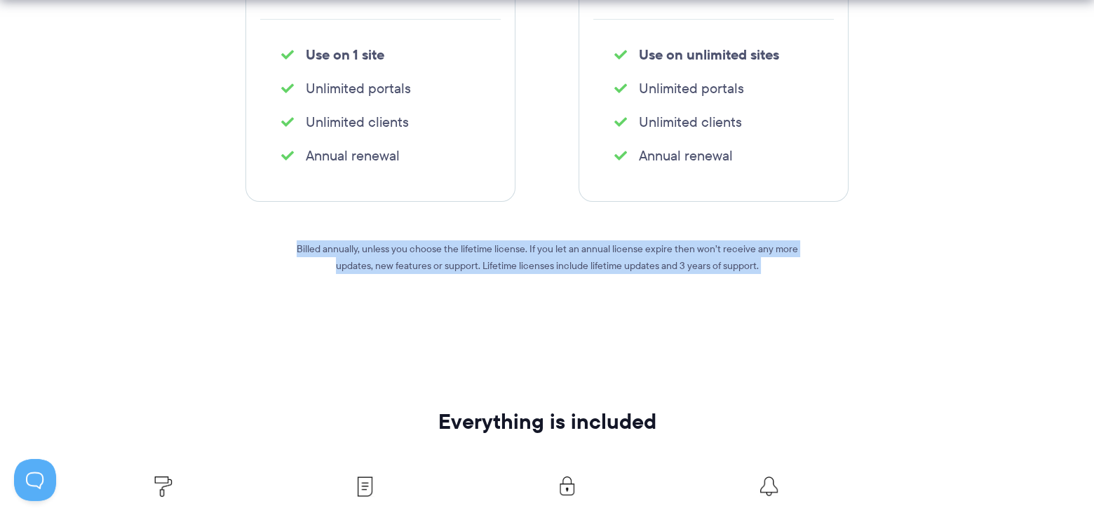
click at [517, 252] on p "Billed annually, unless you choose the lifetime license. If you let an annual l…" at bounding box center [546, 257] width 505 height 34
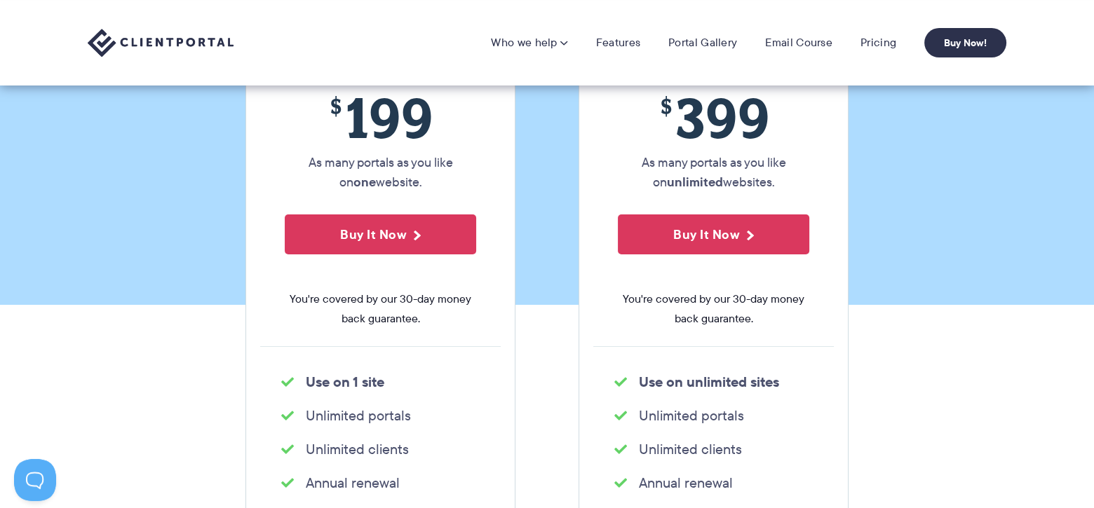
scroll to position [0, 0]
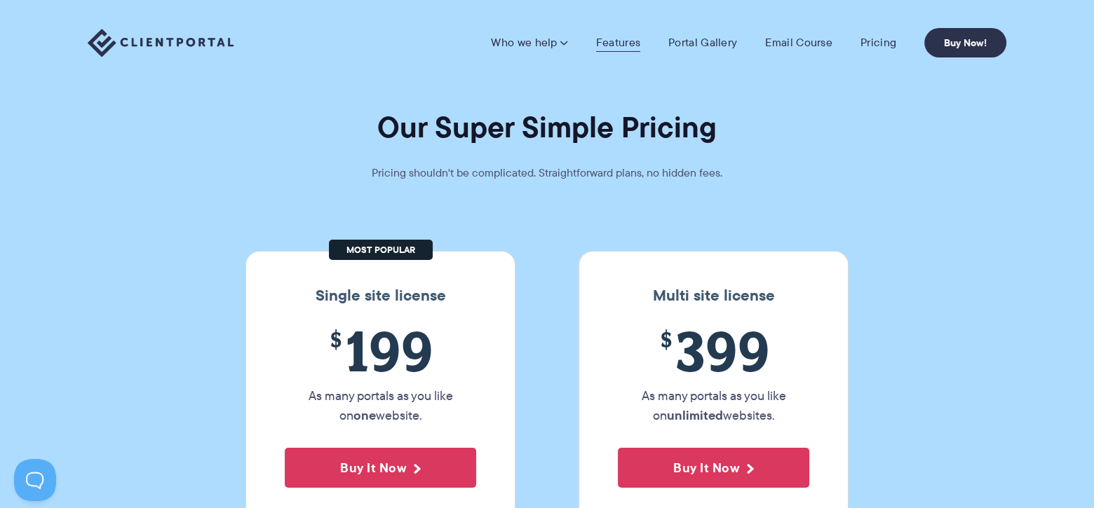
click at [602, 36] on link "Features" at bounding box center [618, 43] width 44 height 14
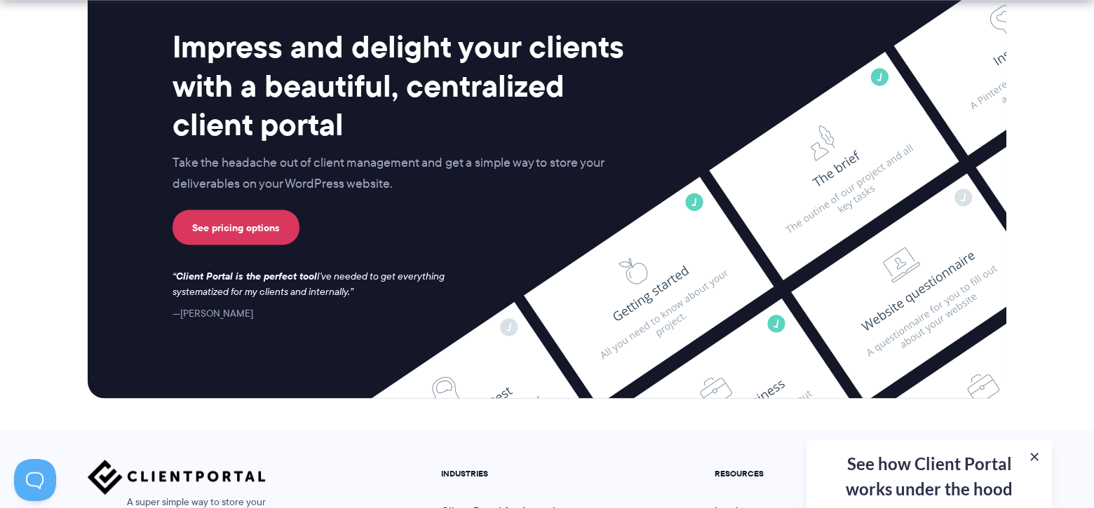
scroll to position [3821, 0]
